Goal: Information Seeking & Learning: Find specific page/section

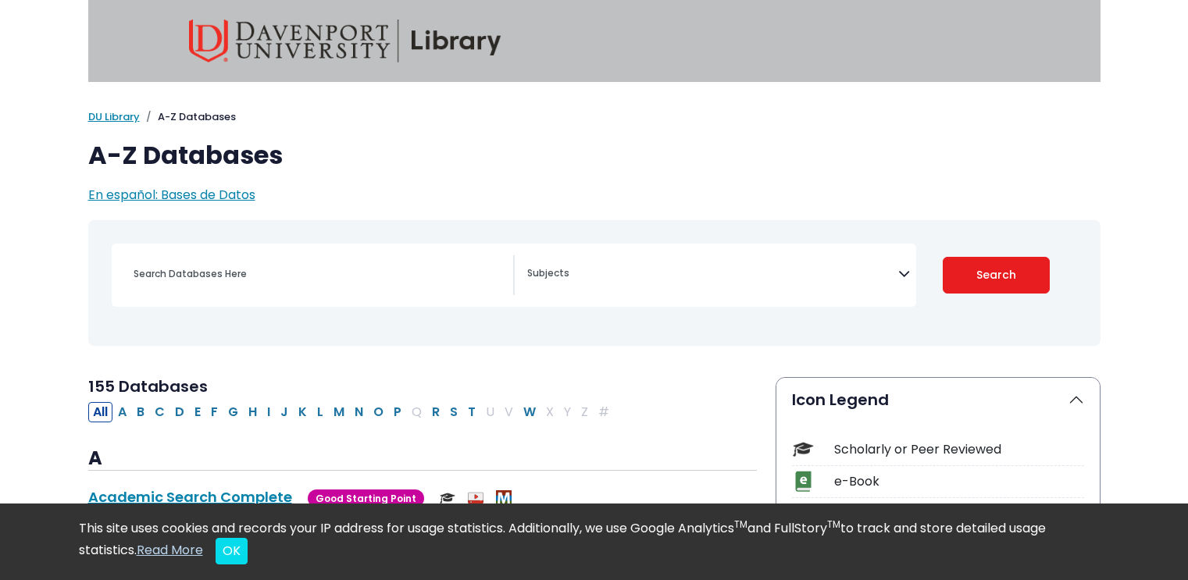
select select "Database Subject Filter"
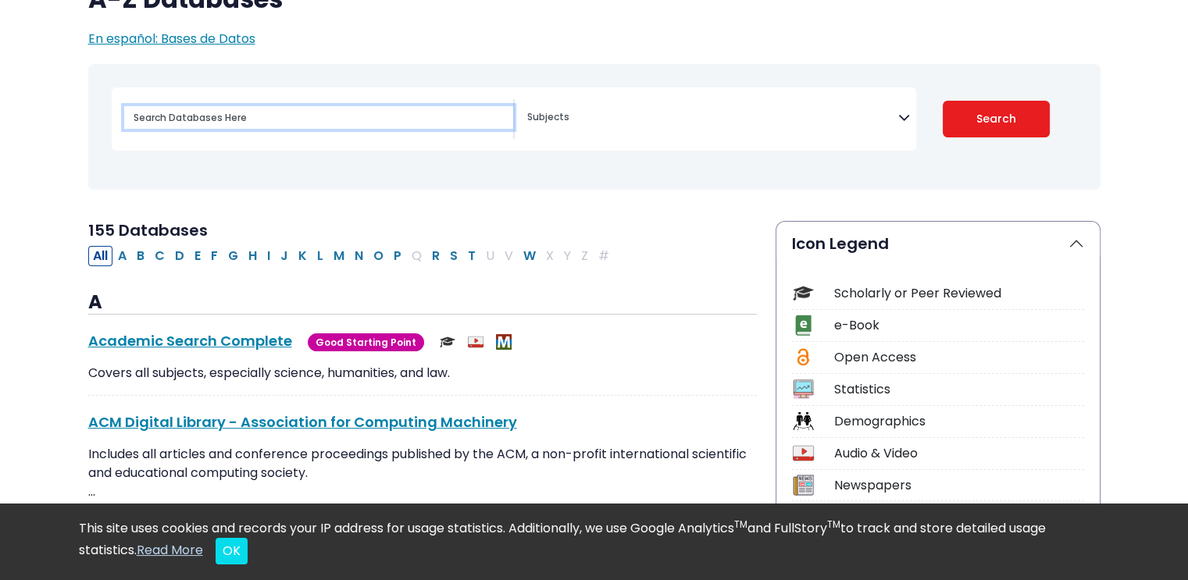
click at [183, 124] on input "Search database by title or keyword" at bounding box center [318, 117] width 389 height 23
type input "morning"
click at [942, 101] on button "Search" at bounding box center [995, 119] width 107 height 37
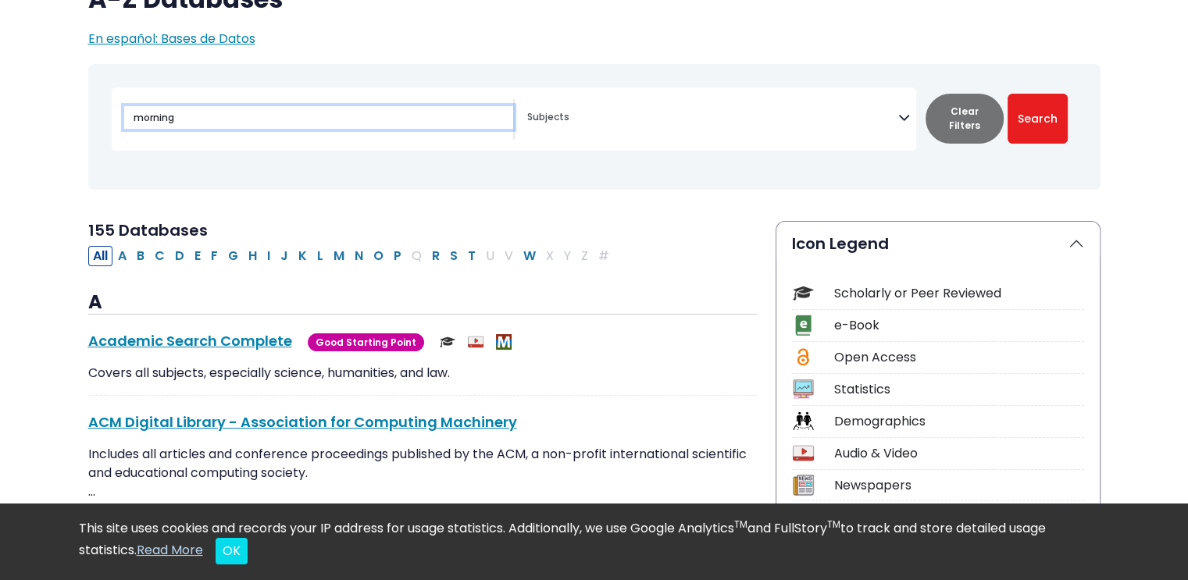
select select "Database Subject Filter"
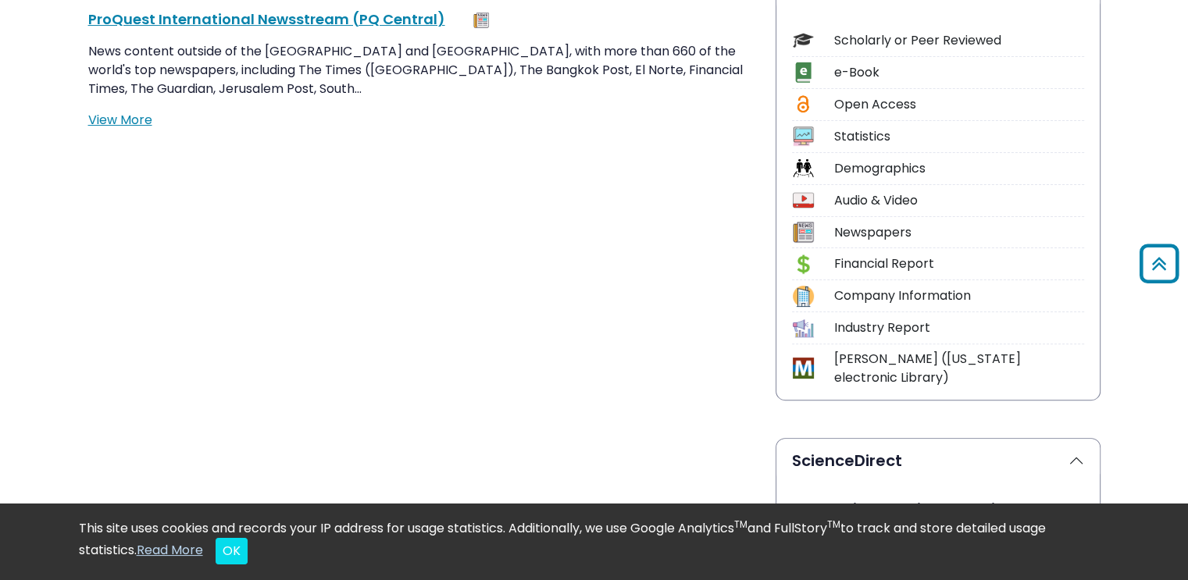
scroll to position [390, 0]
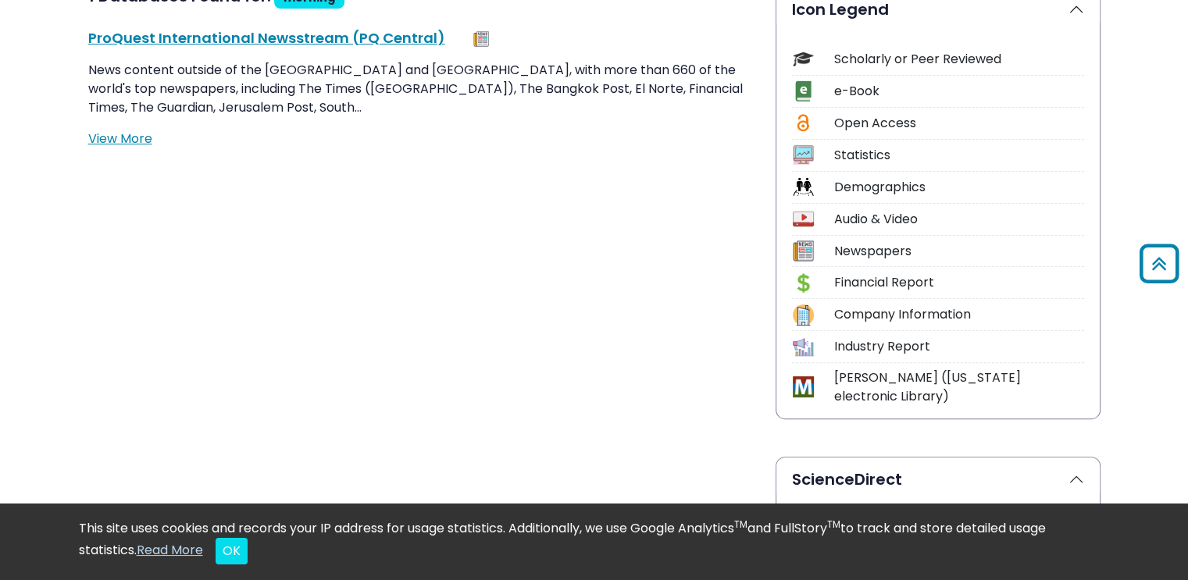
click at [865, 283] on div "Financial Report" at bounding box center [959, 282] width 250 height 19
click at [807, 280] on img at bounding box center [803, 283] width 21 height 21
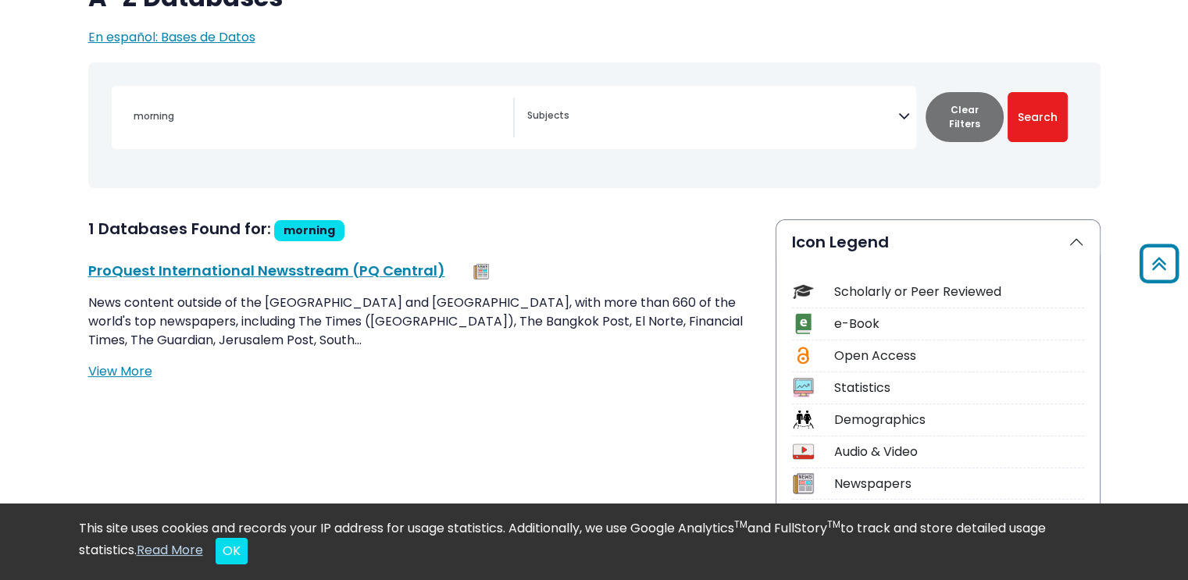
scroll to position [156, 0]
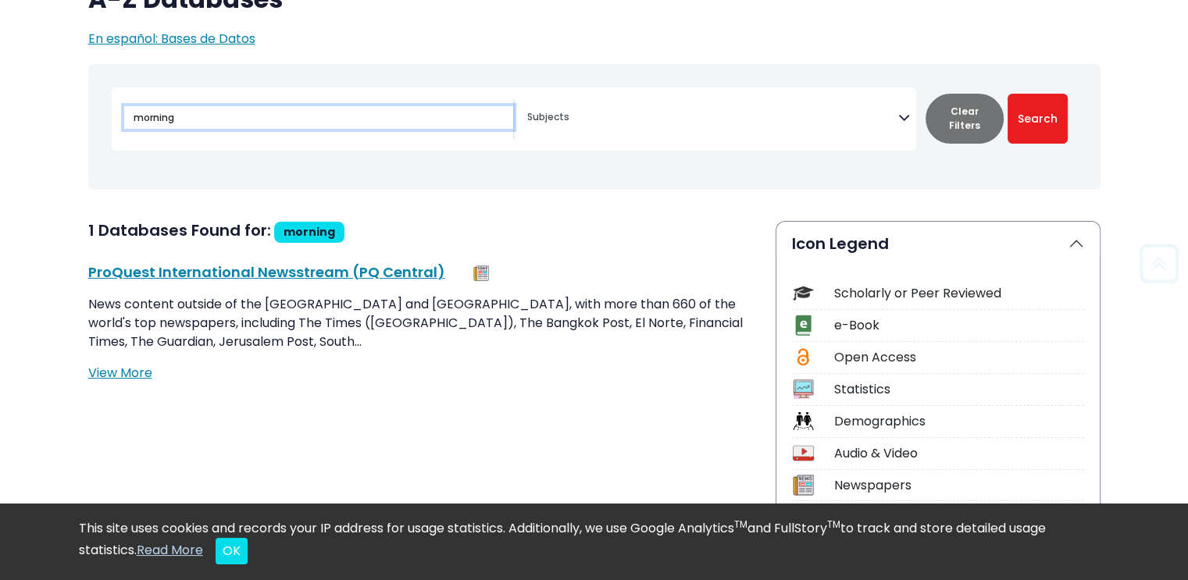
drag, startPoint x: 273, startPoint y: 119, endPoint x: 97, endPoint y: 121, distance: 176.5
click at [98, 121] on div "morning Advertising" at bounding box center [594, 126] width 993 height 113
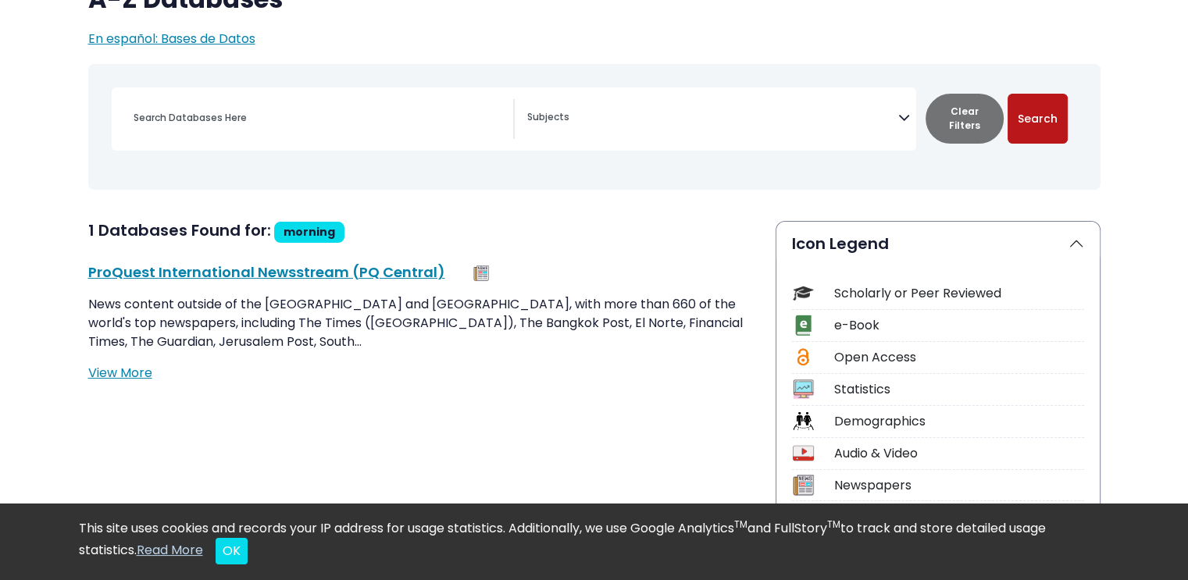
click at [1032, 130] on button "Search" at bounding box center [1037, 119] width 60 height 50
select select "Database Subject Filter"
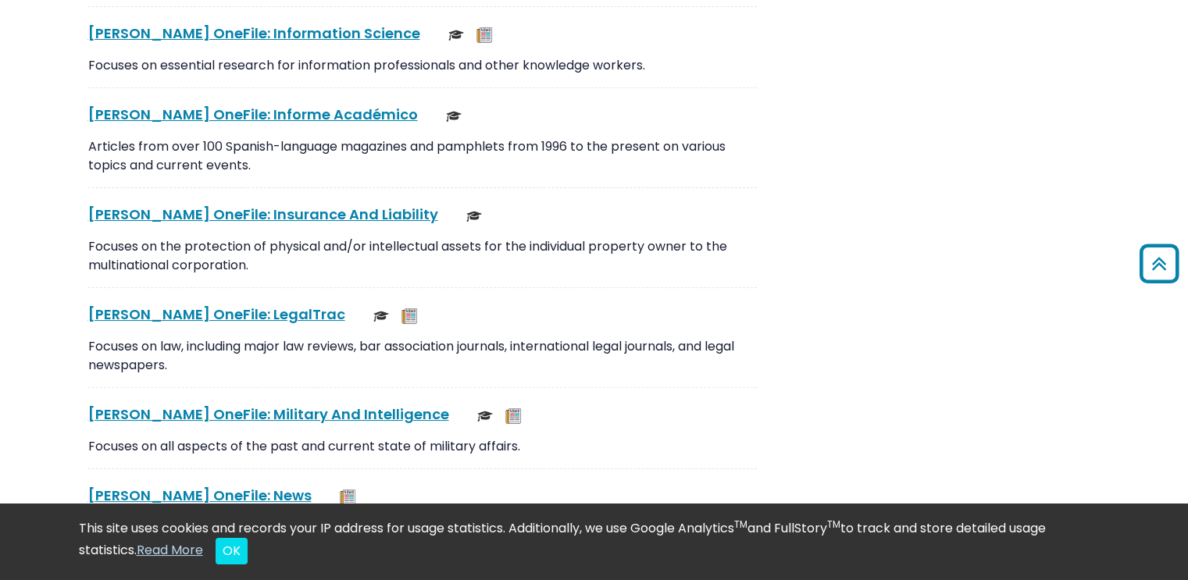
scroll to position [6012, 0]
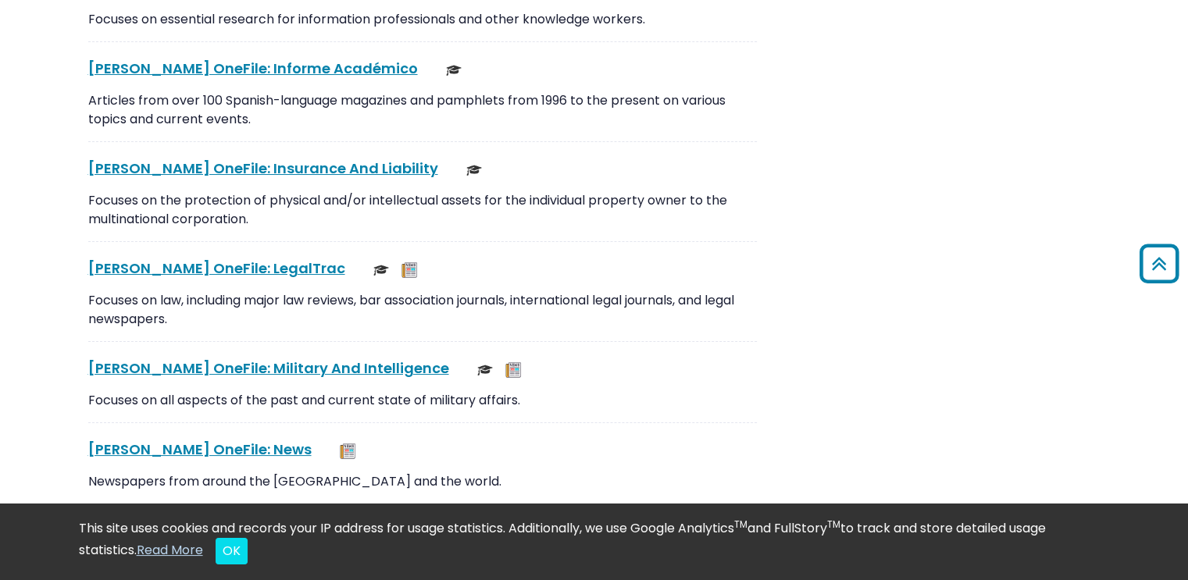
drag, startPoint x: 236, startPoint y: 225, endPoint x: 678, endPoint y: 237, distance: 442.1
click at [678, 258] on div "[PERSON_NAME] OneFile: LegalTrac This link opens in a new window" at bounding box center [422, 268] width 668 height 21
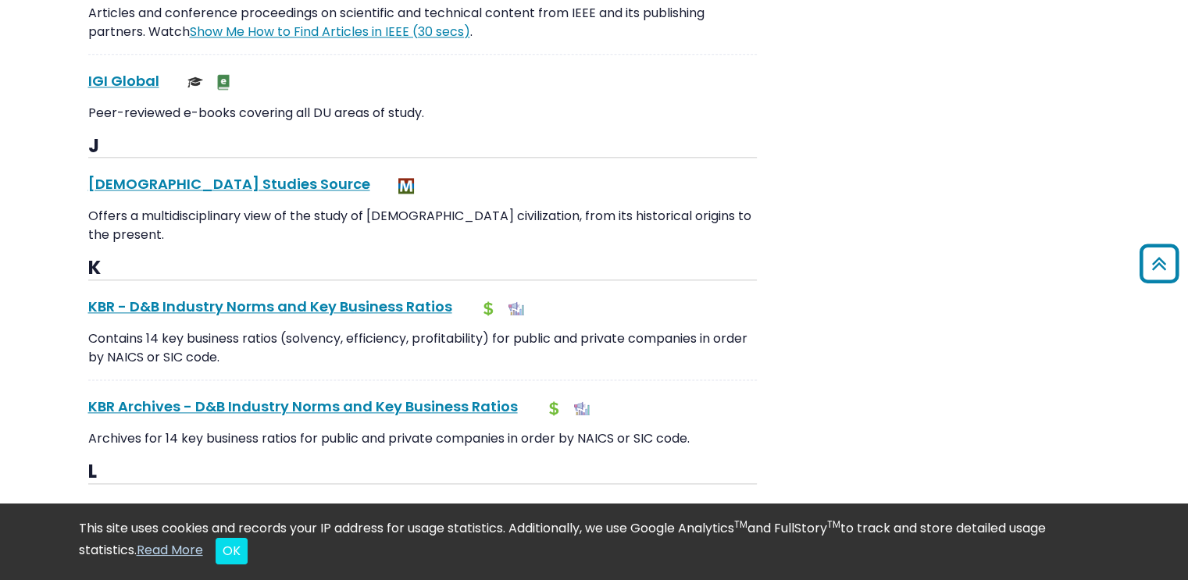
scroll to position [7886, 0]
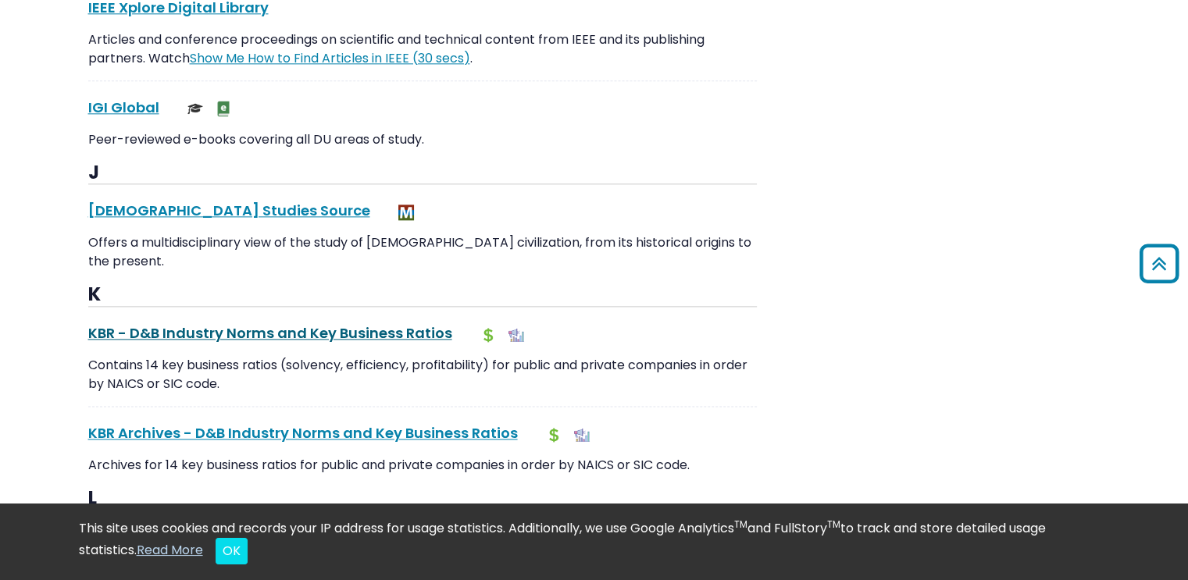
click at [266, 323] on link "KBR - D&B Industry Norms and Key Business Ratios This link opens in a new window" at bounding box center [270, 333] width 364 height 20
